Goal: Information Seeking & Learning: Learn about a topic

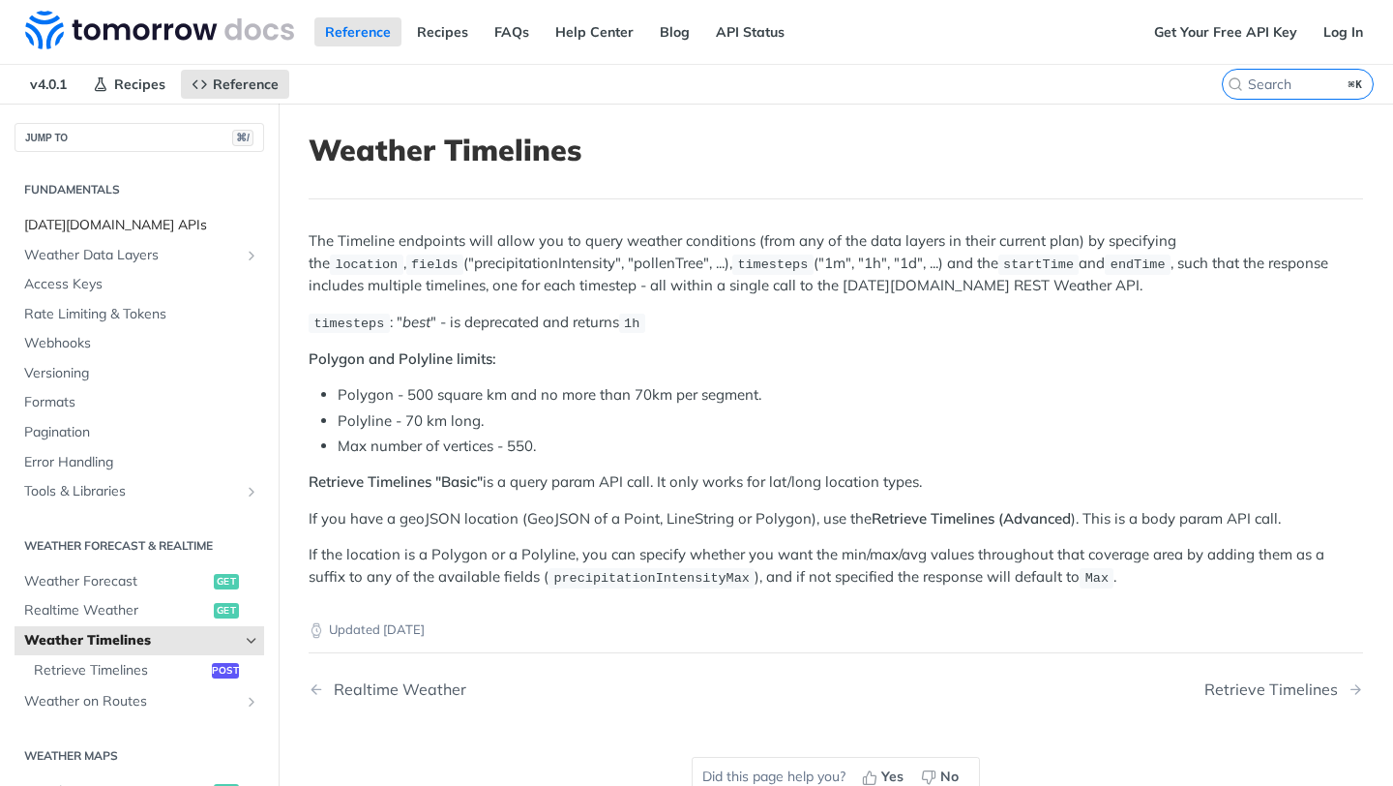
click at [116, 217] on span "[DATE][DOMAIN_NAME] APIs" at bounding box center [141, 225] width 235 height 19
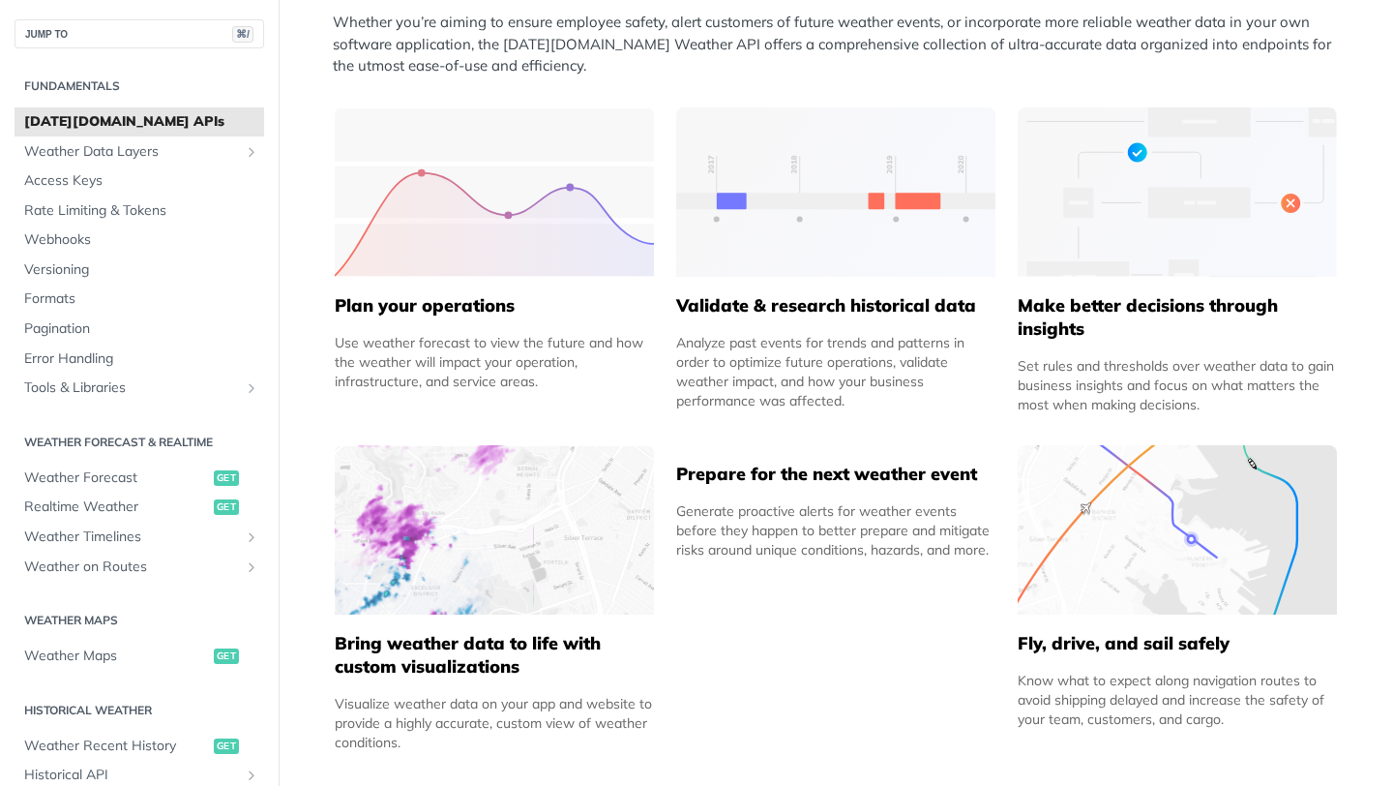
scroll to position [1256, 0]
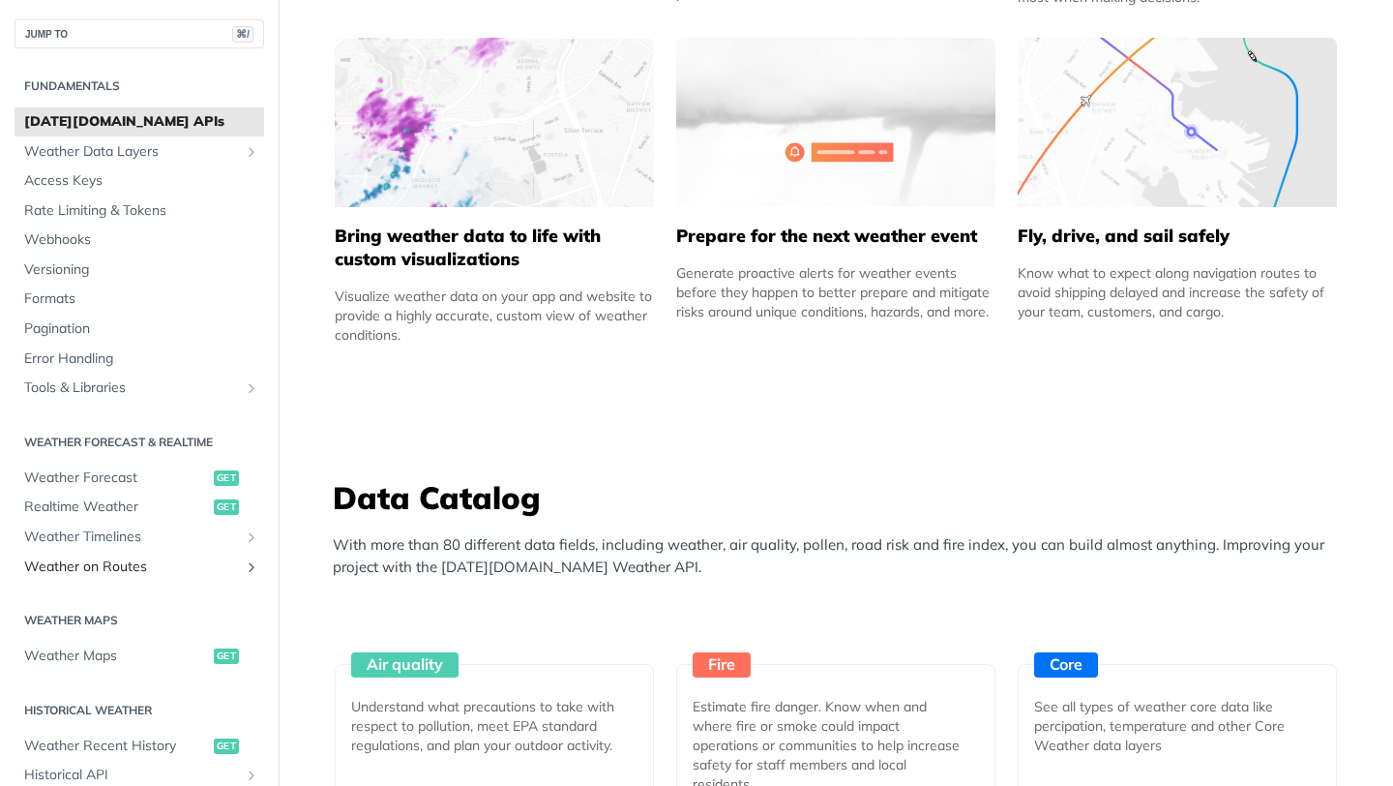
click at [109, 562] on span "Weather on Routes" at bounding box center [131, 566] width 215 height 19
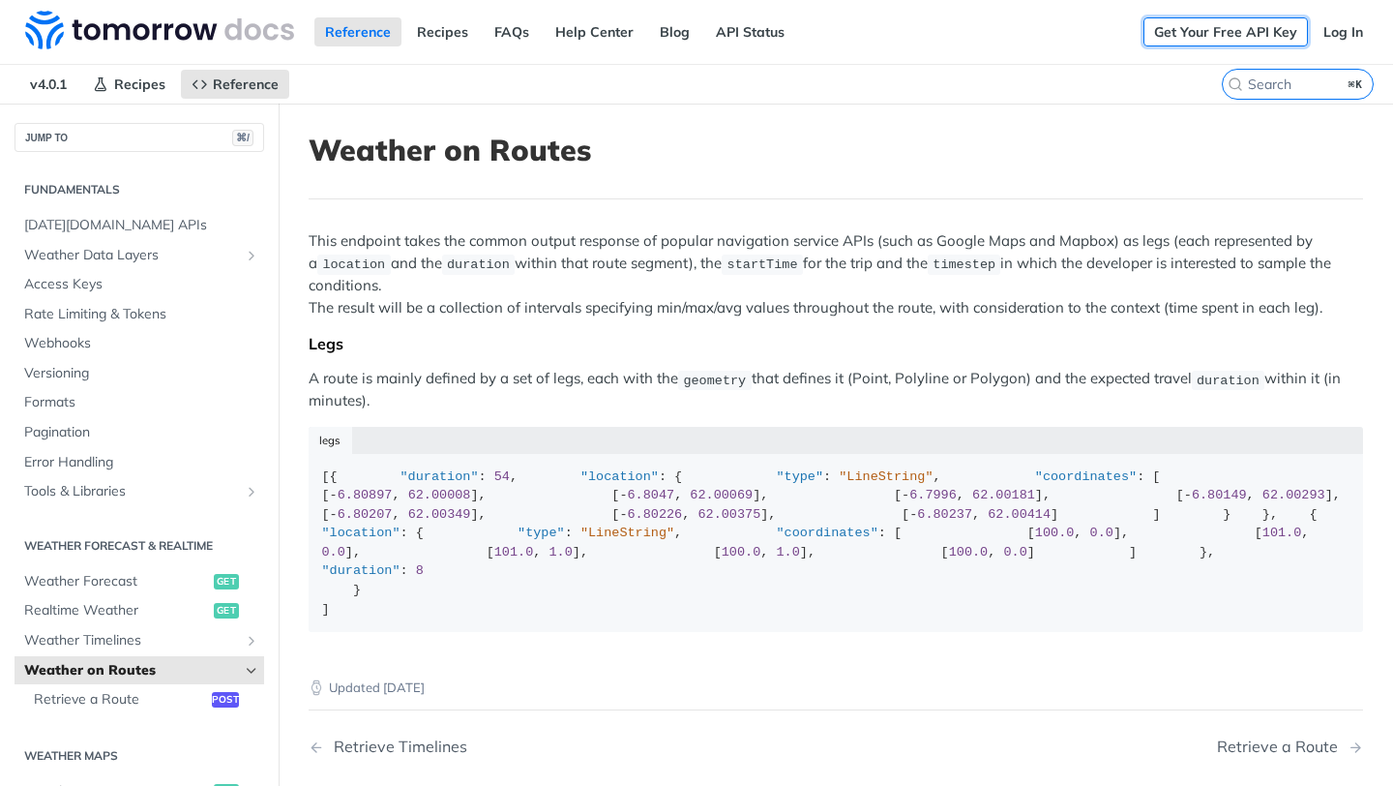
click at [1262, 35] on link "Get Your Free API Key" at bounding box center [1226, 31] width 164 height 29
click at [492, 35] on link "FAQs" at bounding box center [512, 31] width 56 height 29
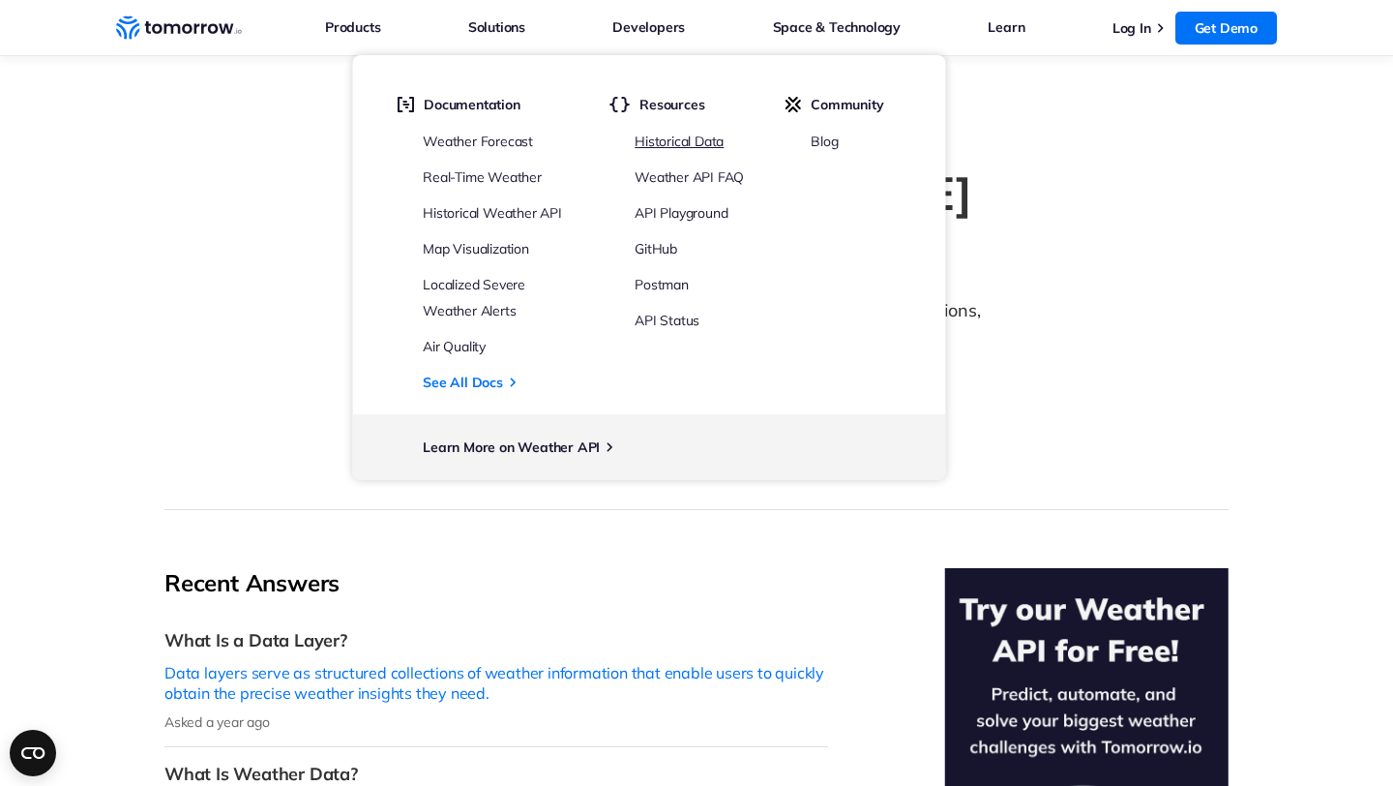
click at [650, 140] on link "Historical Data" at bounding box center [679, 141] width 89 height 17
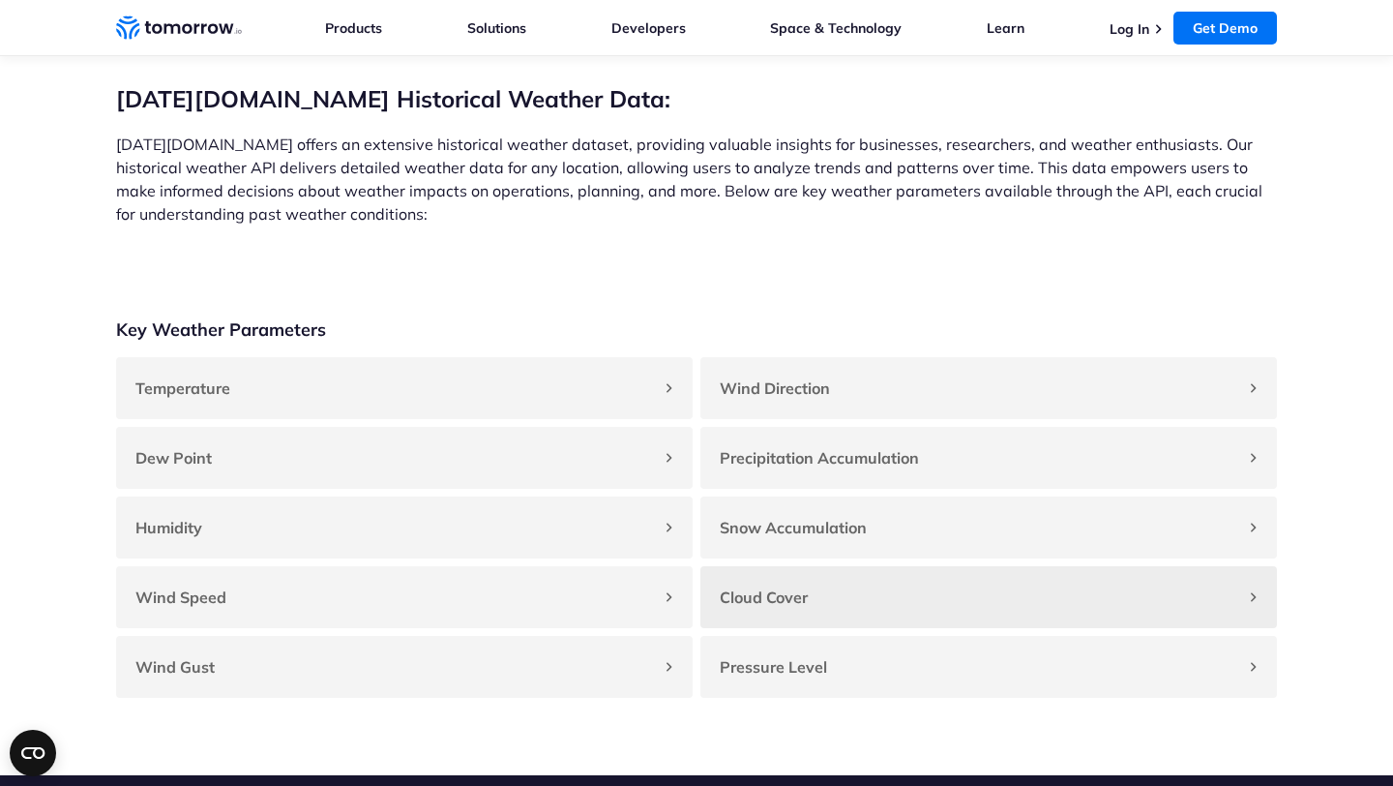
scroll to position [897, 0]
